Goal: Transaction & Acquisition: Download file/media

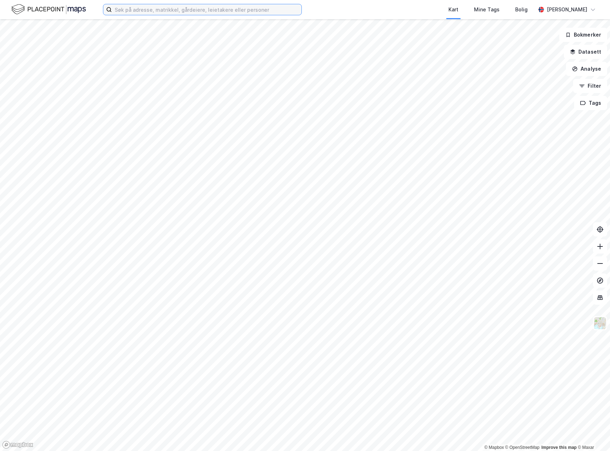
click at [157, 9] on input at bounding box center [207, 9] width 190 height 11
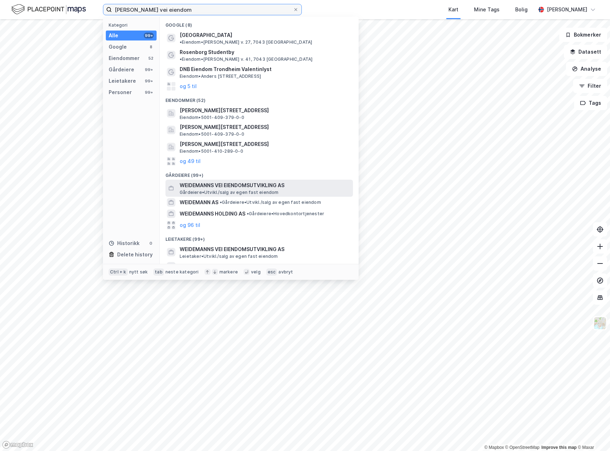
type input "[PERSON_NAME] vei eiendom"
click at [238, 190] on span "[PERSON_NAME][GEOGRAPHIC_DATA]/salg av egen fast eiendom" at bounding box center [229, 193] width 99 height 6
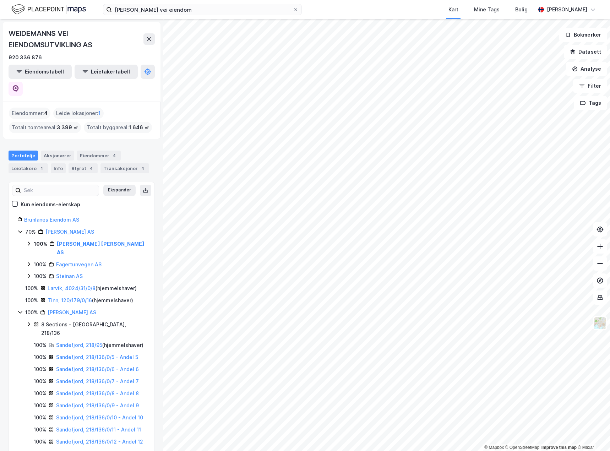
click at [28, 241] on icon at bounding box center [29, 244] width 6 height 6
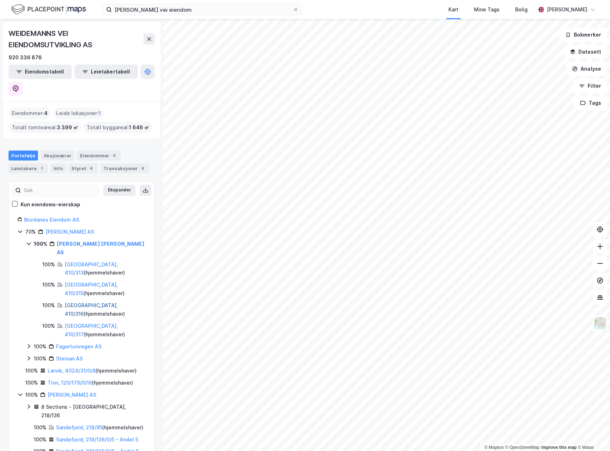
click at [100, 302] on link "[GEOGRAPHIC_DATA], 410/316" at bounding box center [91, 309] width 53 height 15
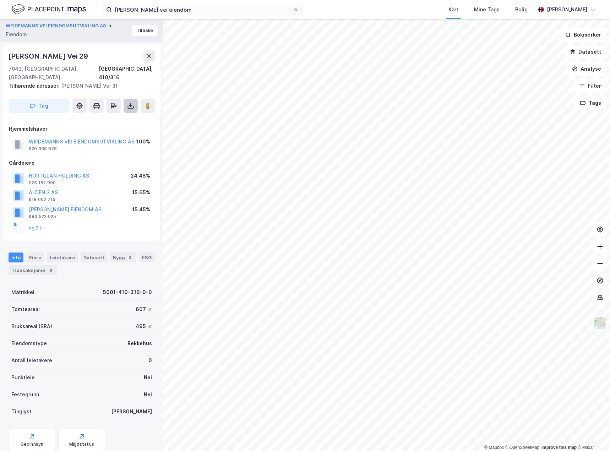
click at [133, 106] on icon at bounding box center [131, 107] width 6 height 3
click at [130, 114] on div "Last ned grunnbok" at bounding box center [100, 119] width 76 height 11
click at [119, 149] on div "Hjemmelshaver WEIDEMANNS VEI EIENDOMSUTVIKLING AS 920 336 876 100% Gårdeiere HO…" at bounding box center [82, 180] width 146 height 110
